Goal: Task Accomplishment & Management: Manage account settings

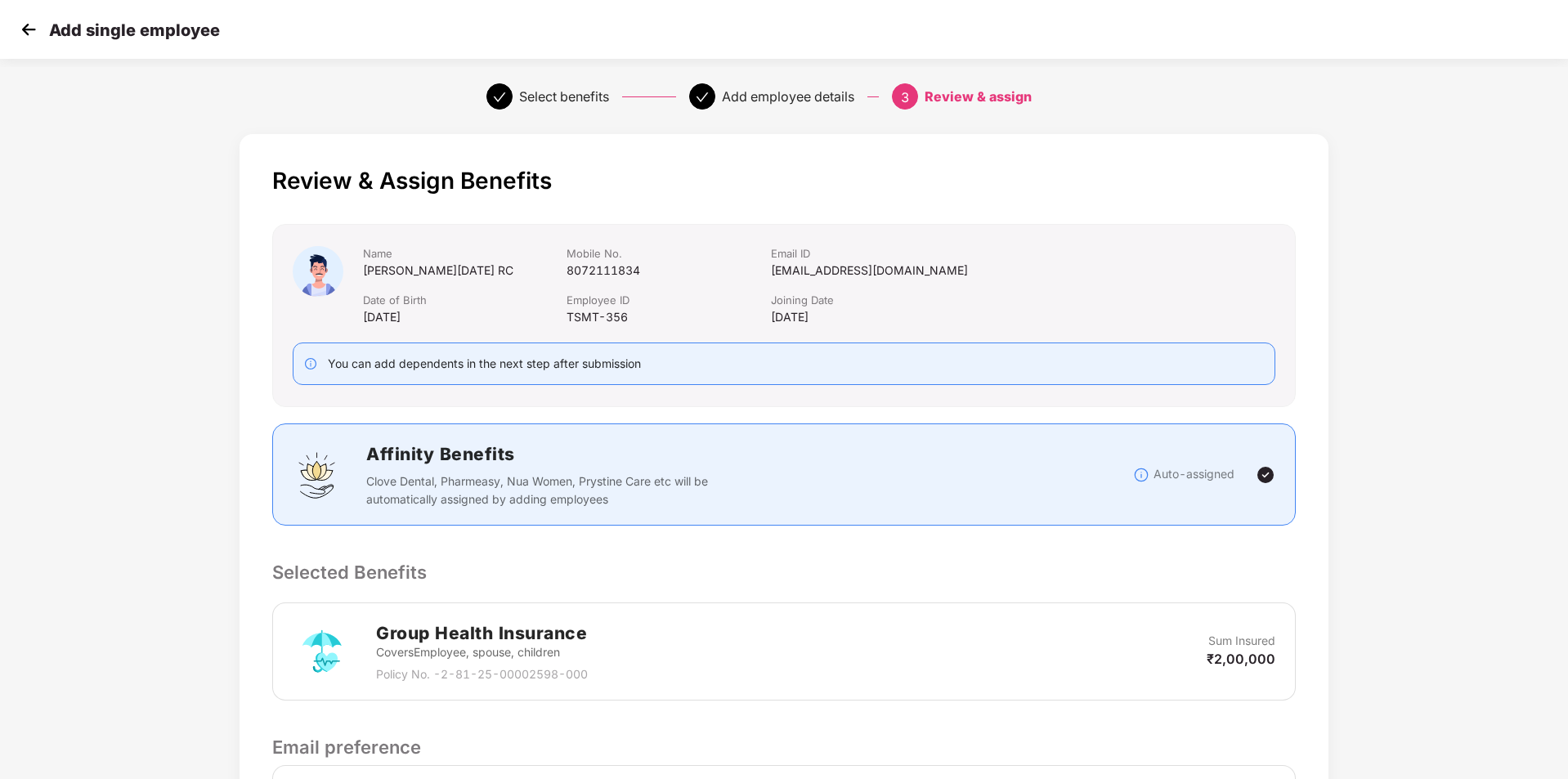
click at [24, 31] on img at bounding box center [28, 29] width 24 height 24
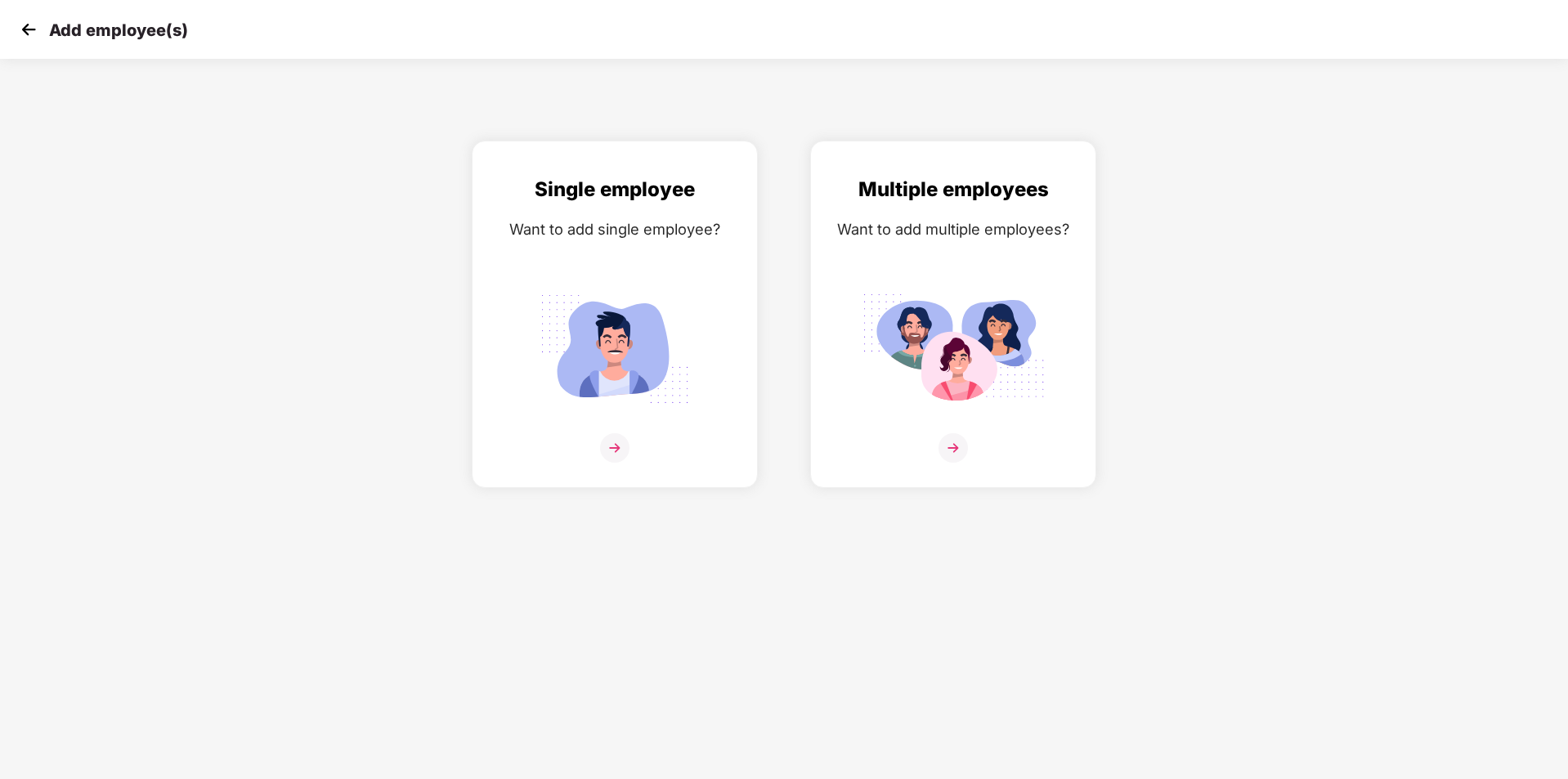
click at [24, 31] on img at bounding box center [28, 29] width 24 height 24
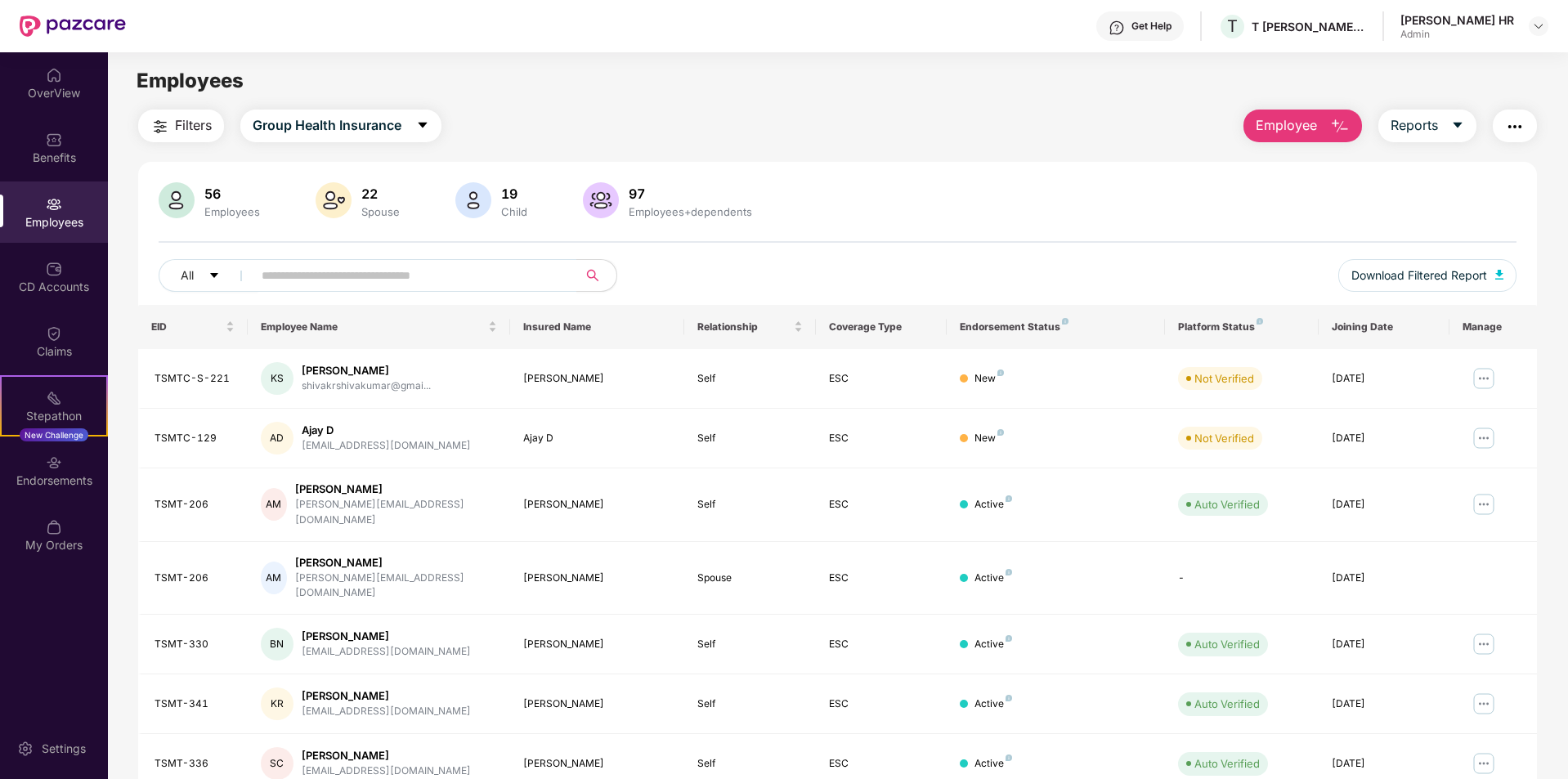
click at [1499, 33] on div "Admin" at bounding box center [1457, 34] width 114 height 13
click at [1529, 32] on div at bounding box center [1538, 26] width 20 height 20
click at [1537, 26] on img at bounding box center [1538, 26] width 13 height 13
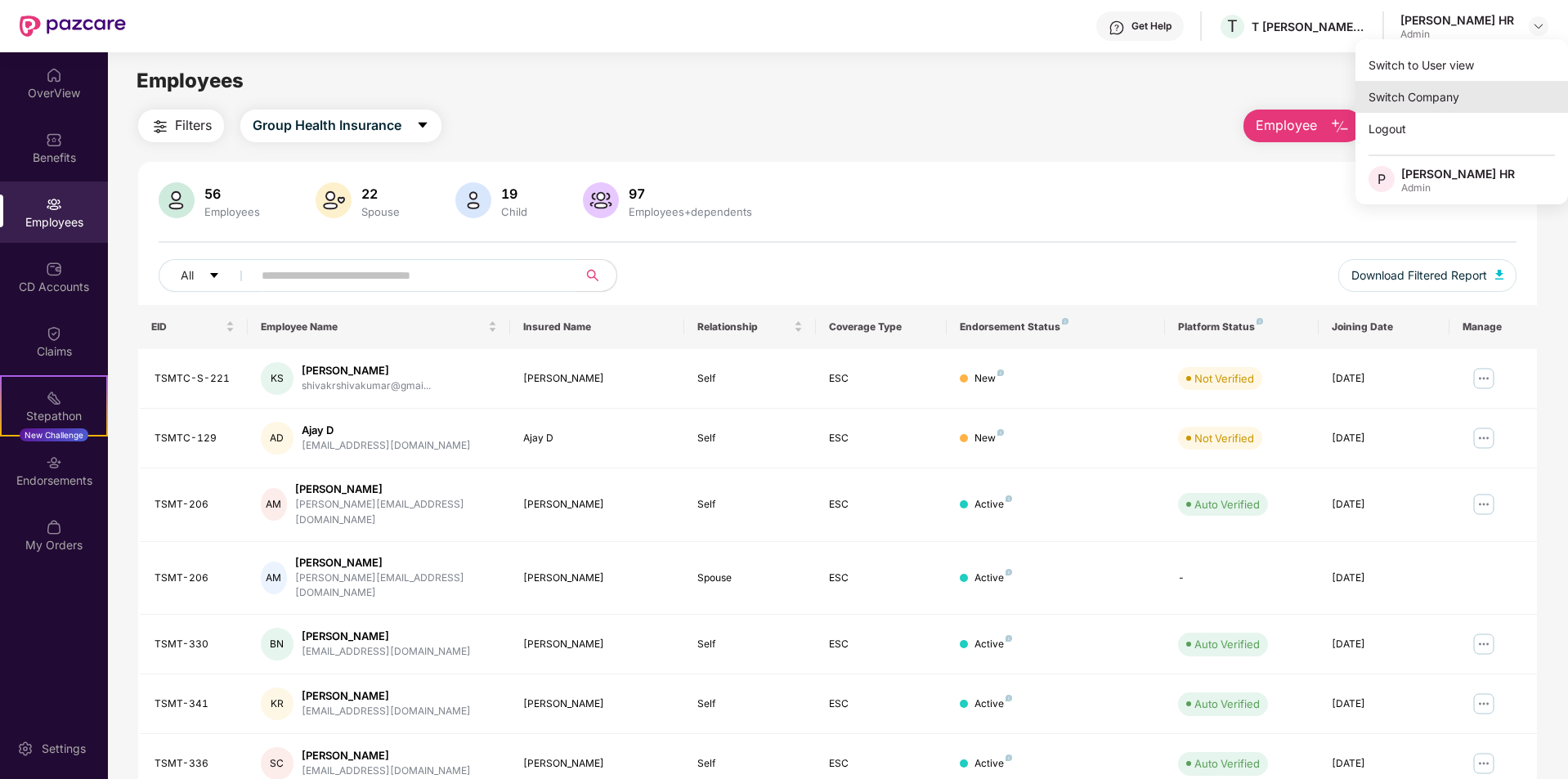
click at [1445, 99] on div "Switch Company" at bounding box center [1461, 97] width 213 height 32
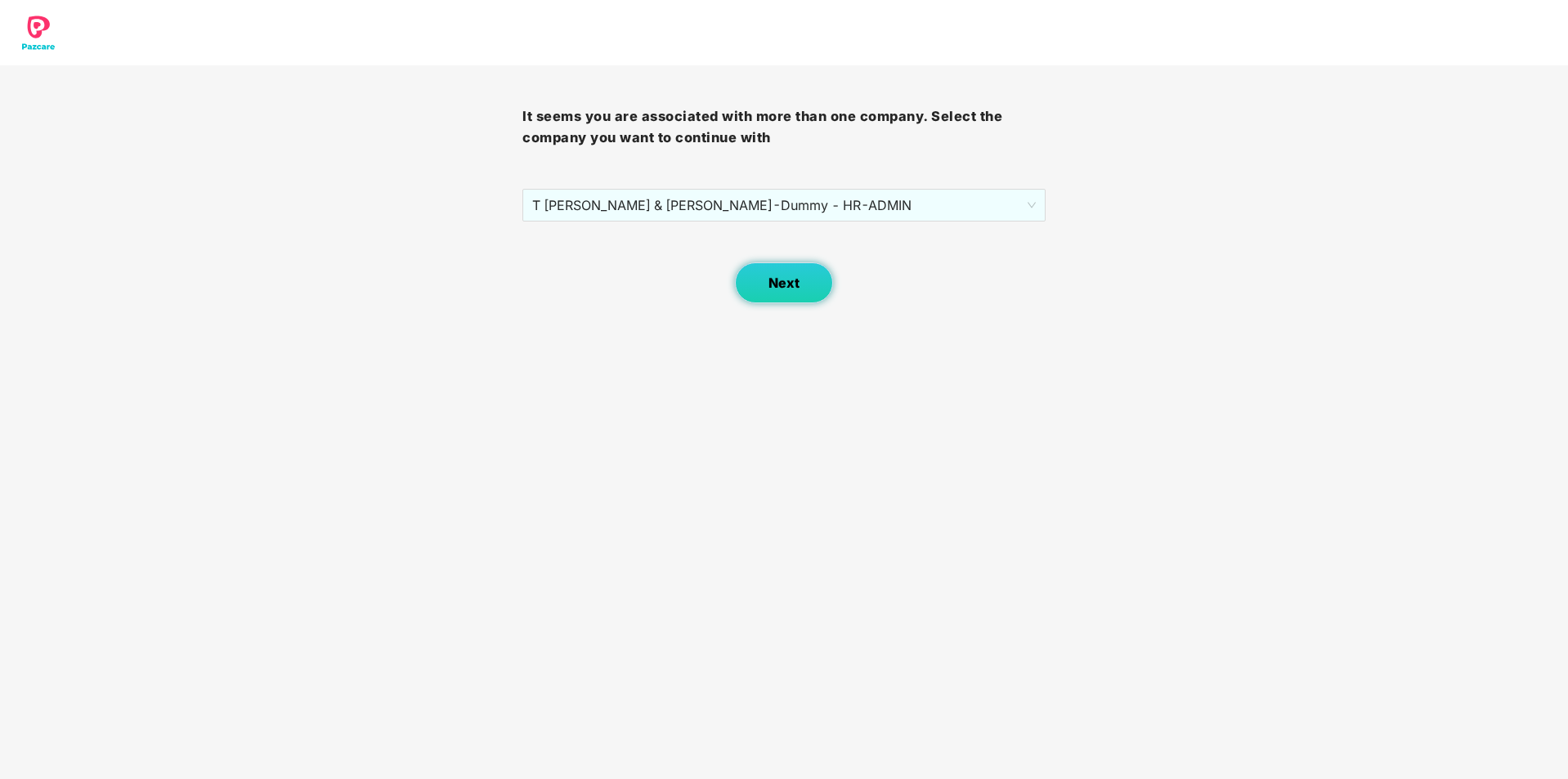
click at [799, 288] on span "Next" at bounding box center [784, 283] width 31 height 15
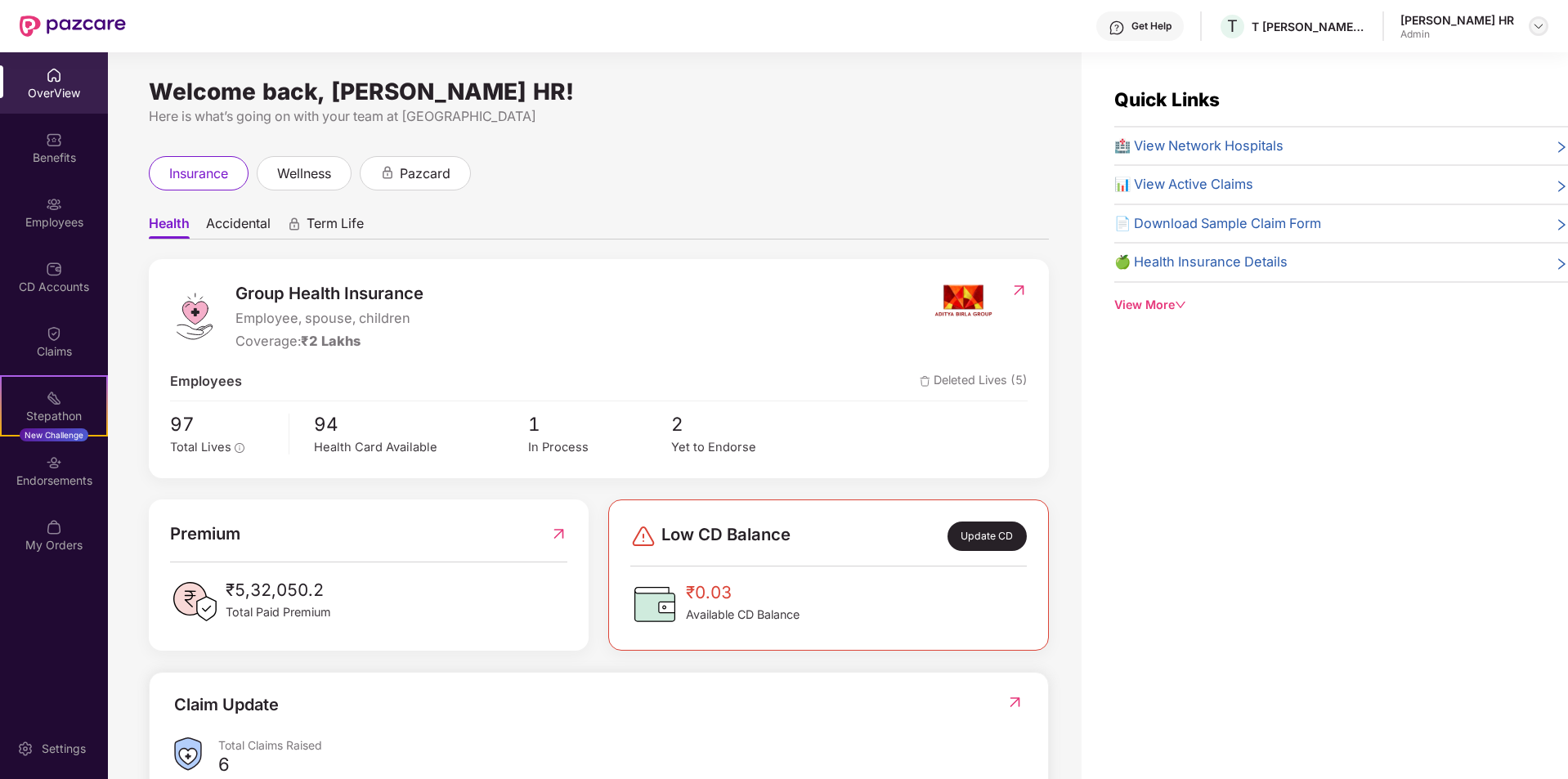
click at [1536, 22] on img at bounding box center [1538, 26] width 13 height 13
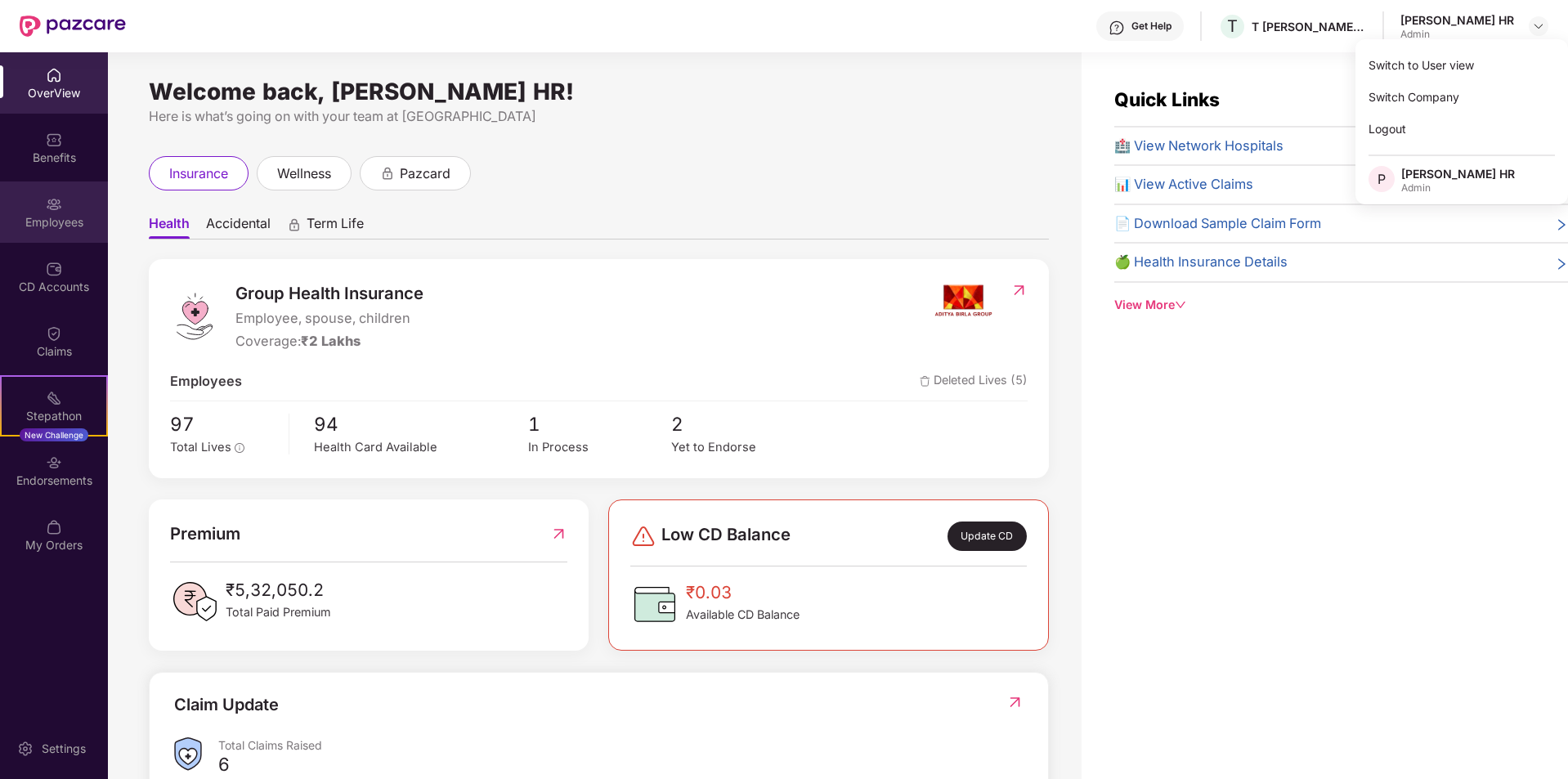
click at [58, 228] on div "Employees" at bounding box center [54, 223] width 108 height 16
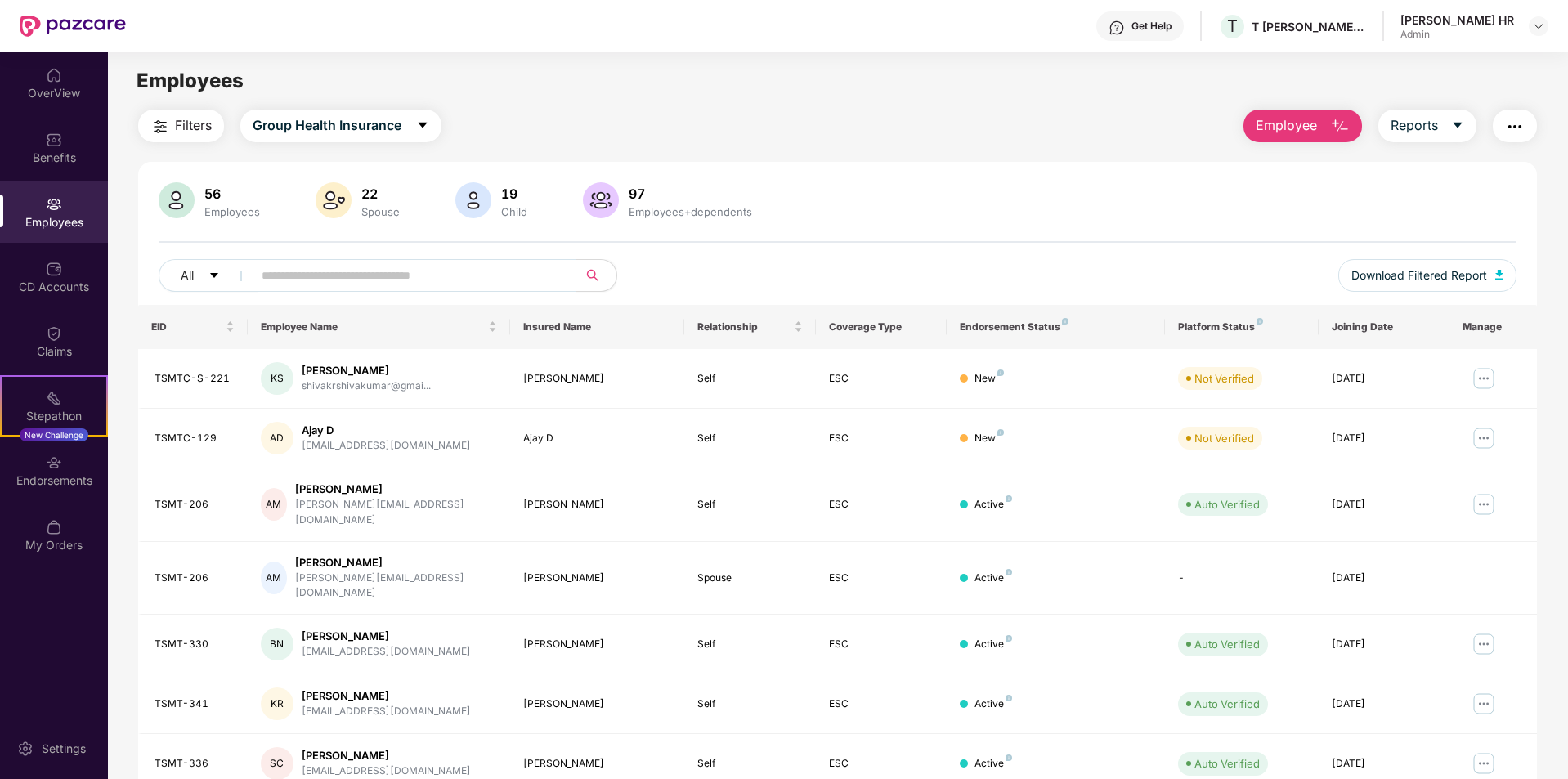
click at [1336, 128] on img "button" at bounding box center [1340, 127] width 20 height 20
click at [1066, 189] on div "56 Employees 22 Spouse 19 Child [DEMOGRAPHIC_DATA] Employees+dependents" at bounding box center [837, 202] width 1358 height 39
click at [362, 133] on span "Group Health Insurance" at bounding box center [327, 125] width 149 height 21
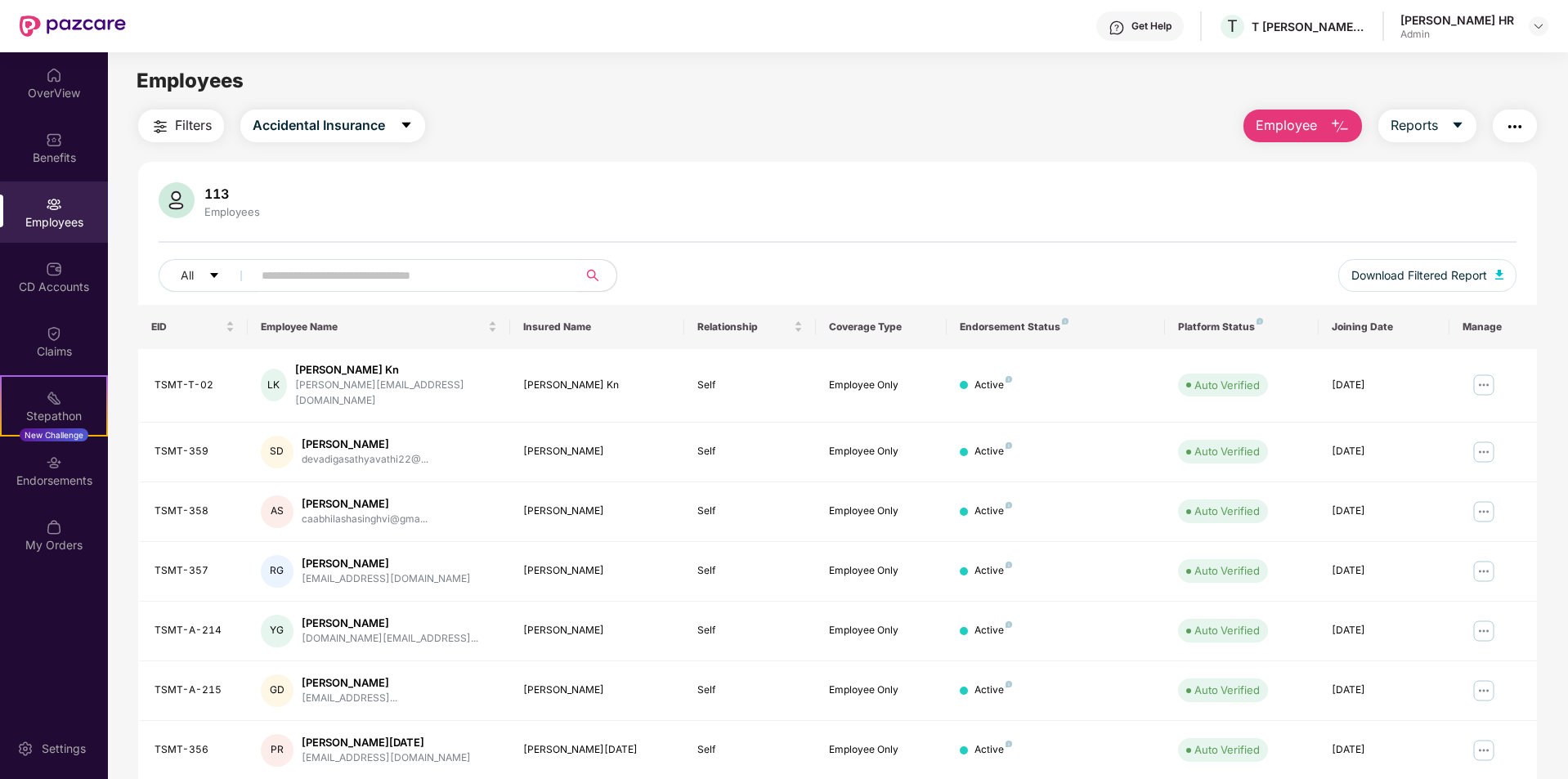
click at [348, 283] on input "text" at bounding box center [407, 275] width 293 height 24
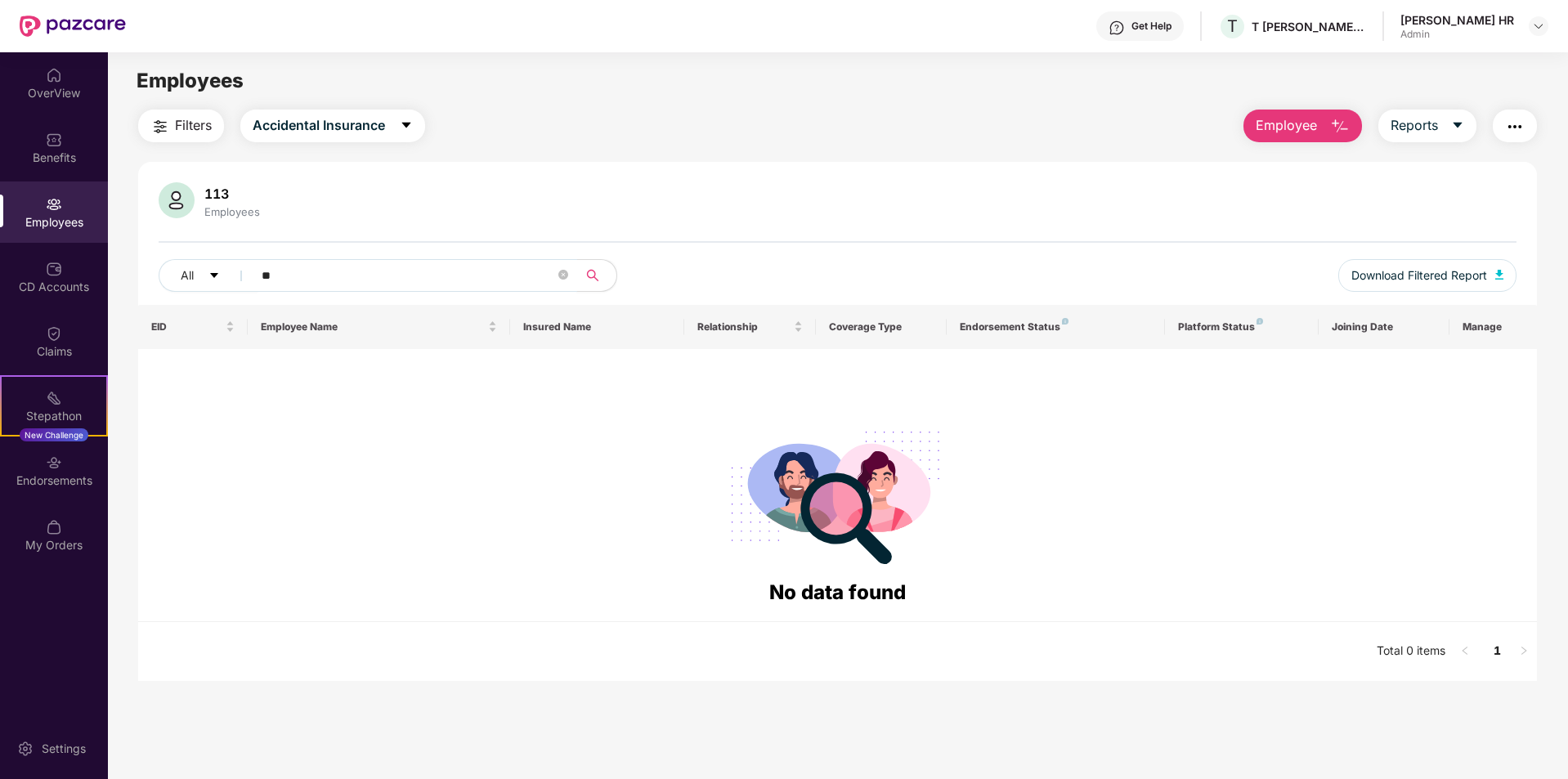
type input "*"
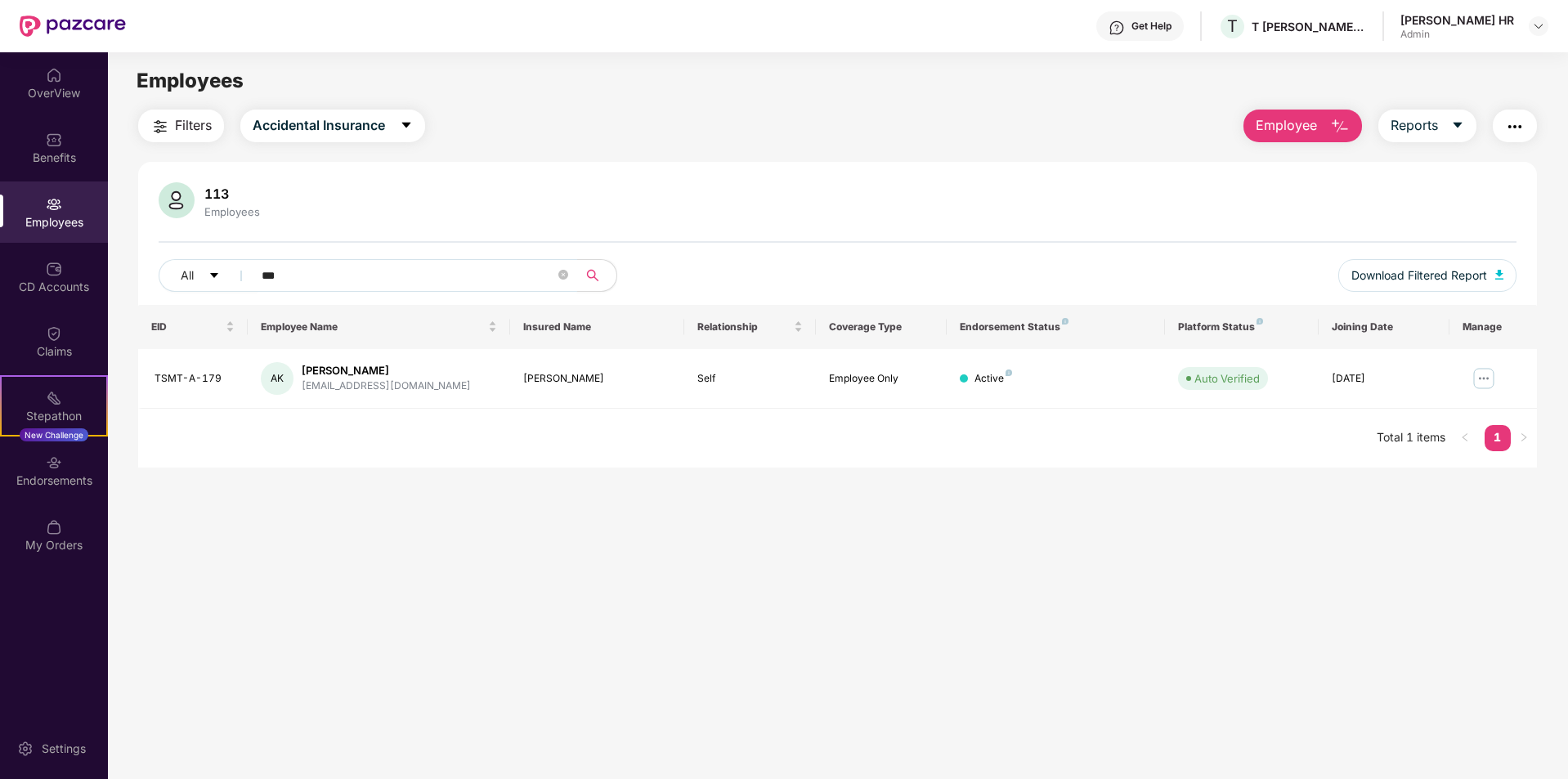
type input "****"
click at [562, 275] on icon "close-circle" at bounding box center [563, 275] width 10 height 10
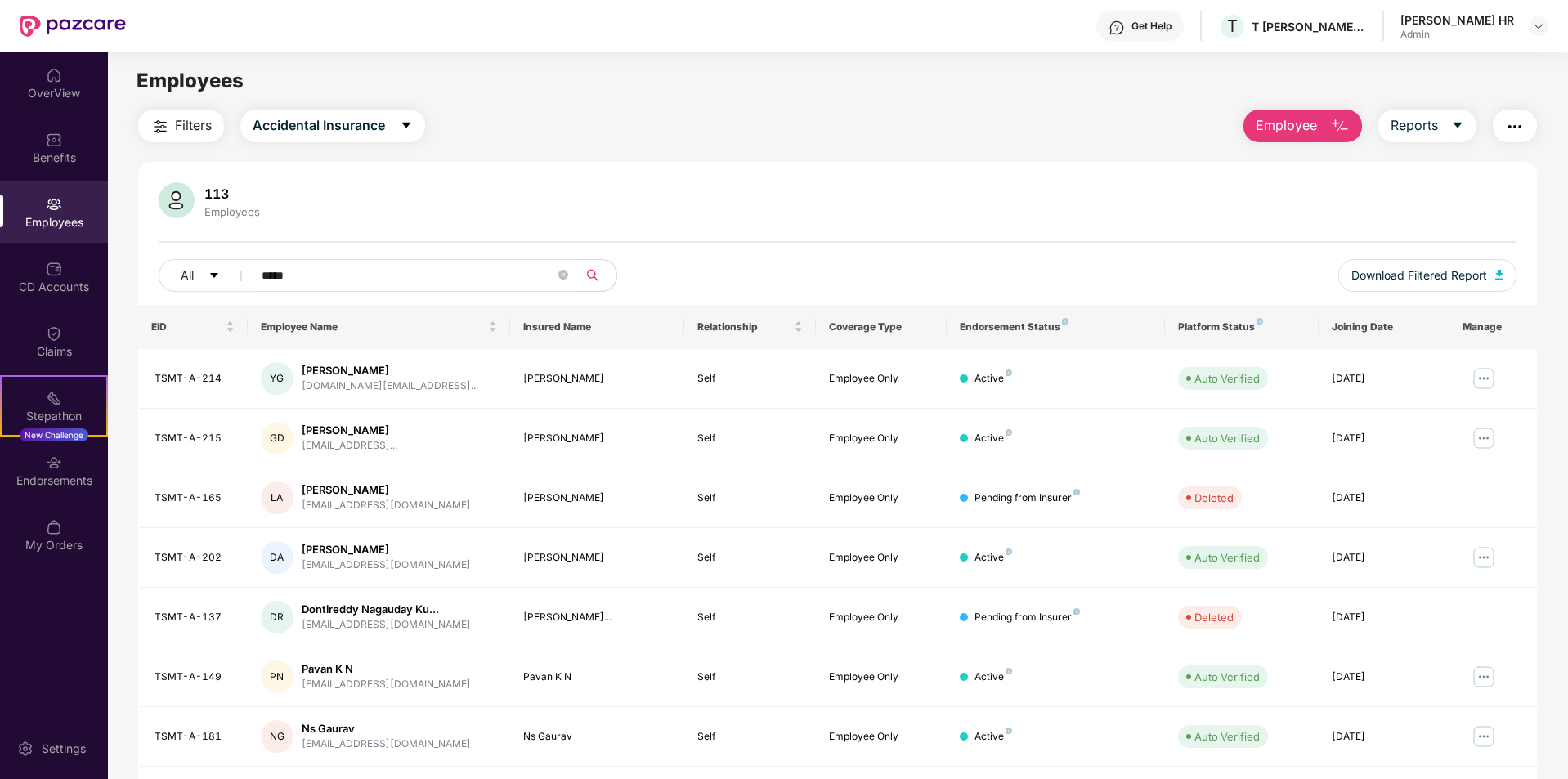
type input "******"
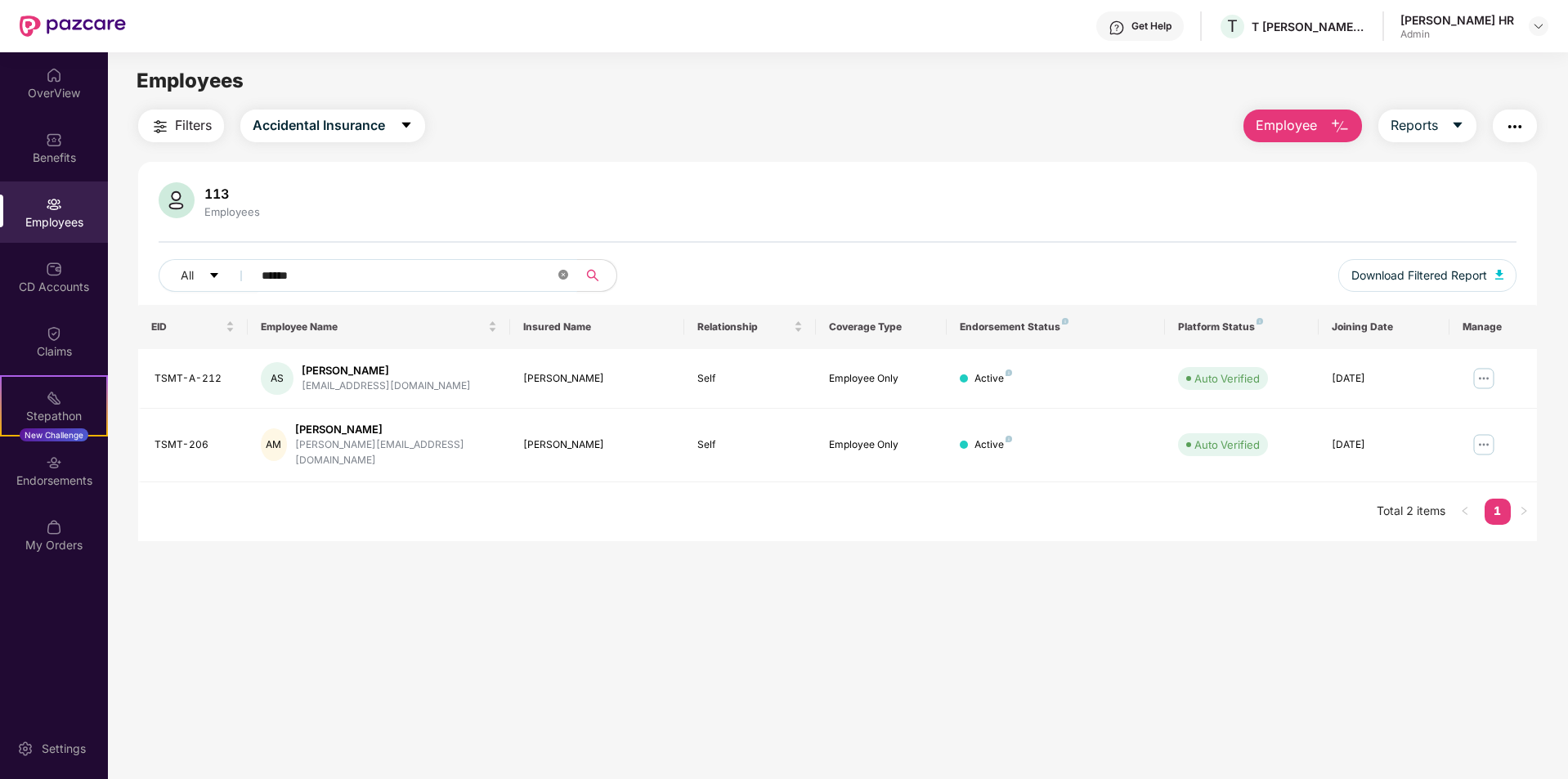
click at [563, 279] on icon "close-circle" at bounding box center [563, 275] width 10 height 10
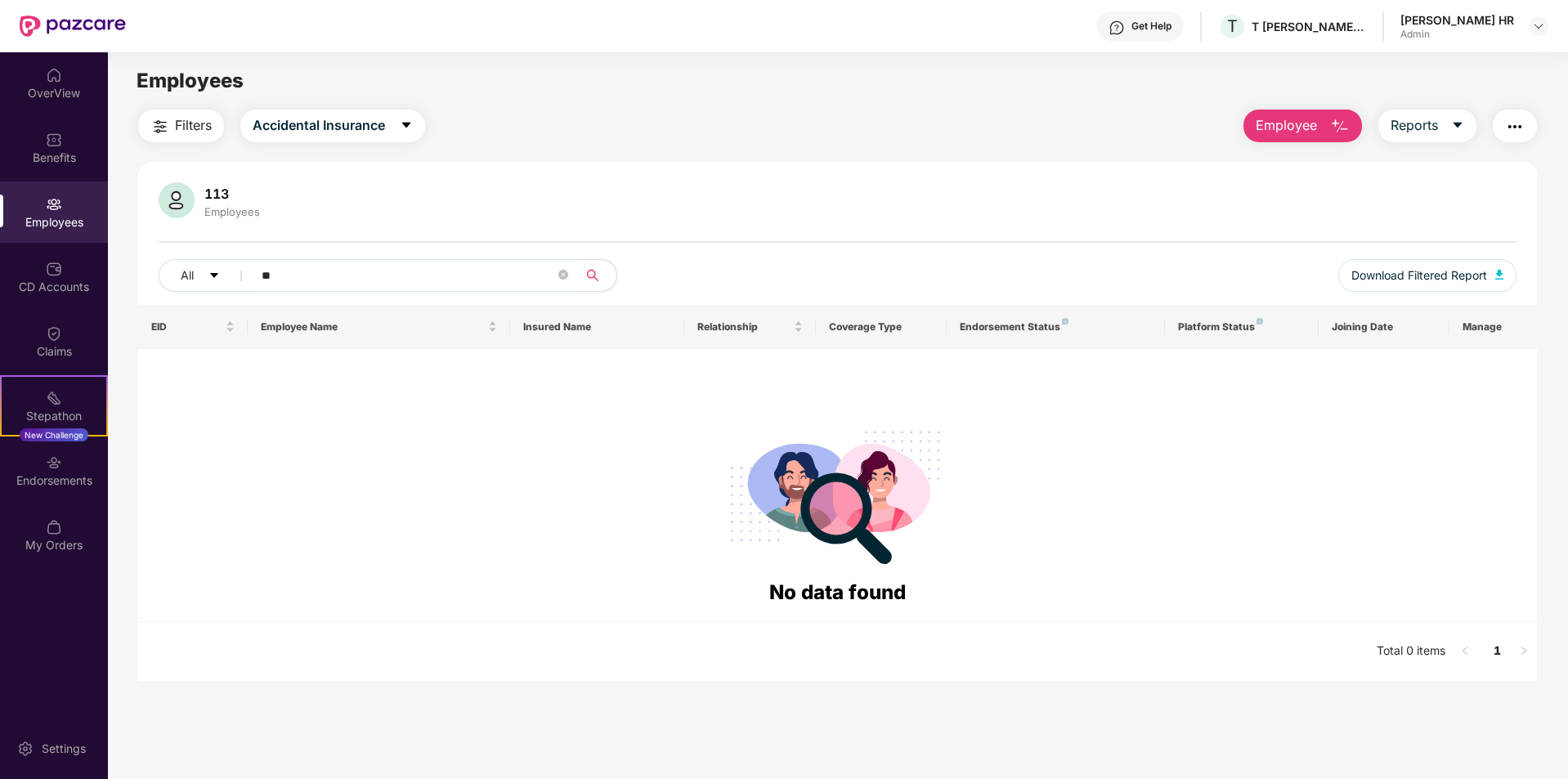
type input "*"
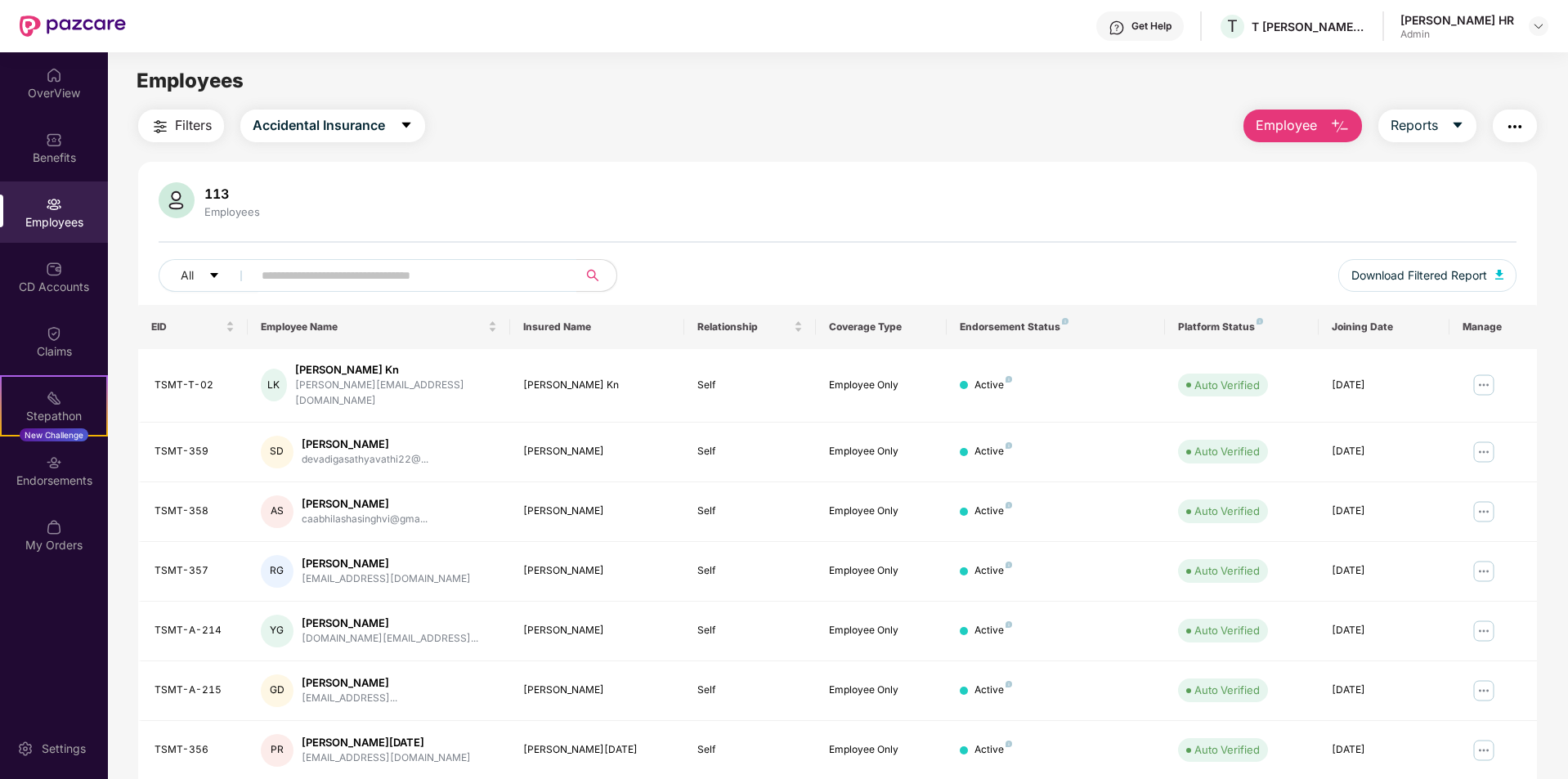
click at [1284, 129] on span "Employee" at bounding box center [1286, 125] width 61 height 21
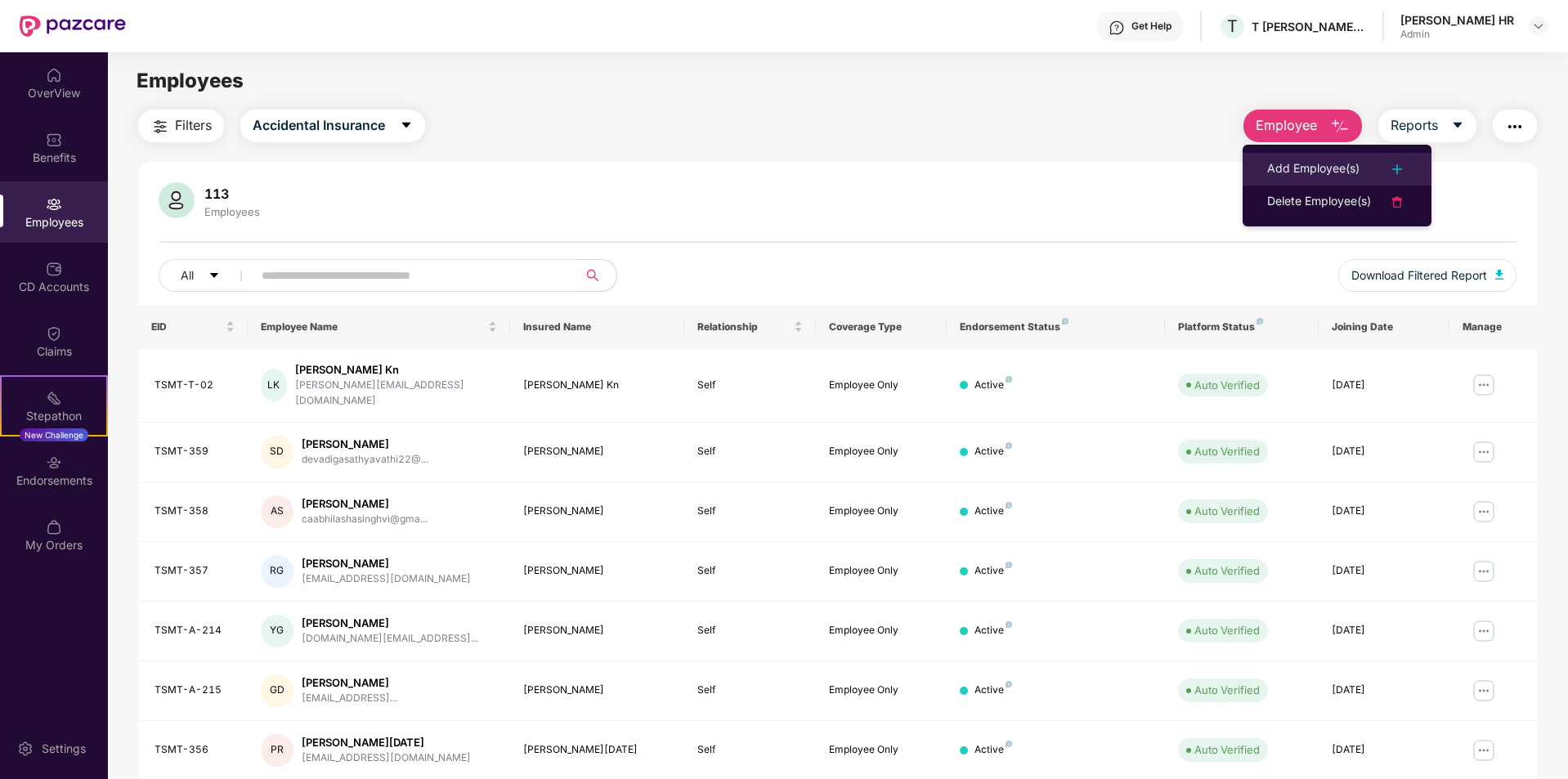
click at [1294, 176] on div "Add Employee(s)" at bounding box center [1312, 170] width 92 height 20
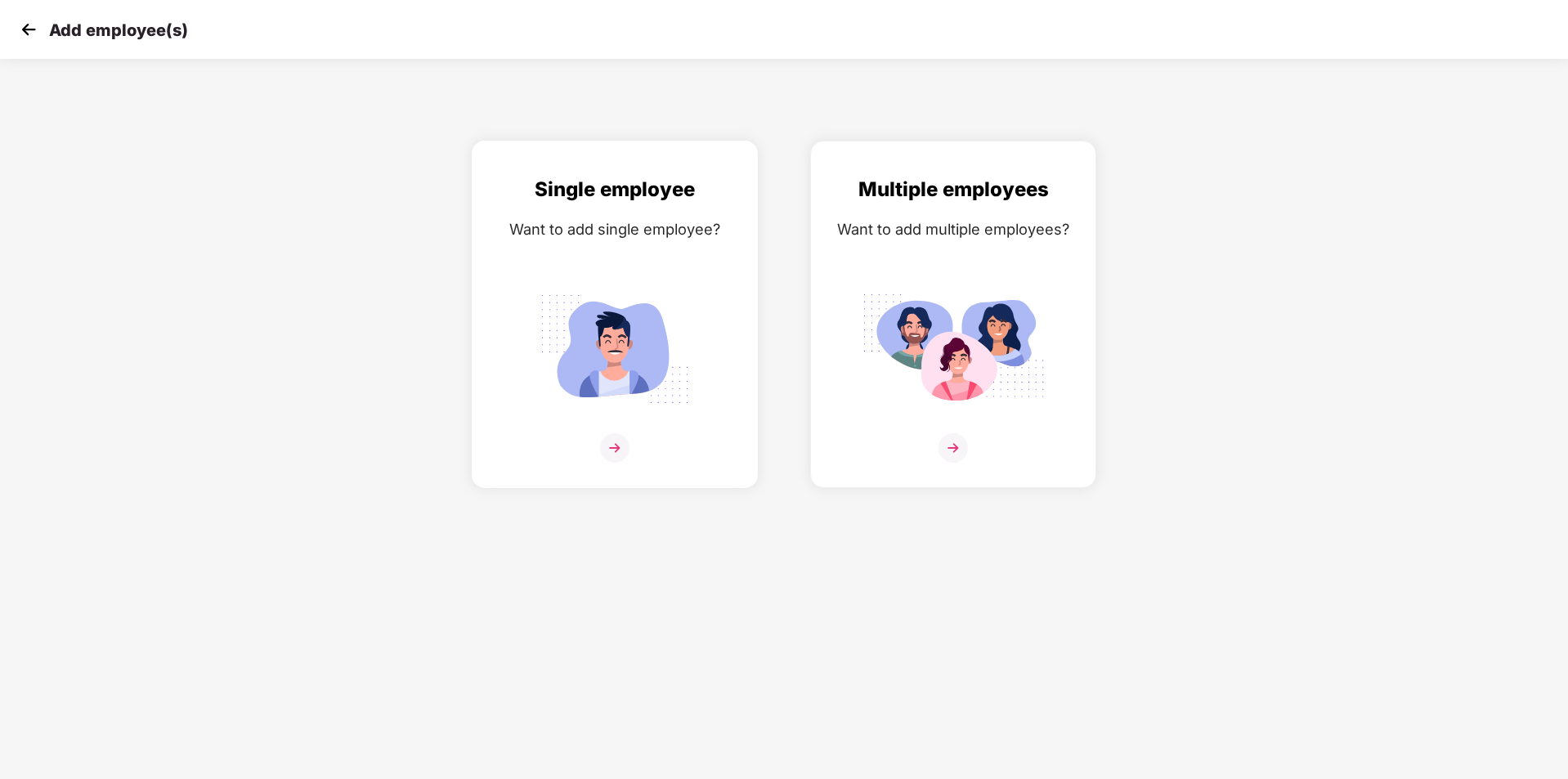
click at [609, 451] on img at bounding box center [614, 448] width 30 height 30
